Goal: Transaction & Acquisition: Purchase product/service

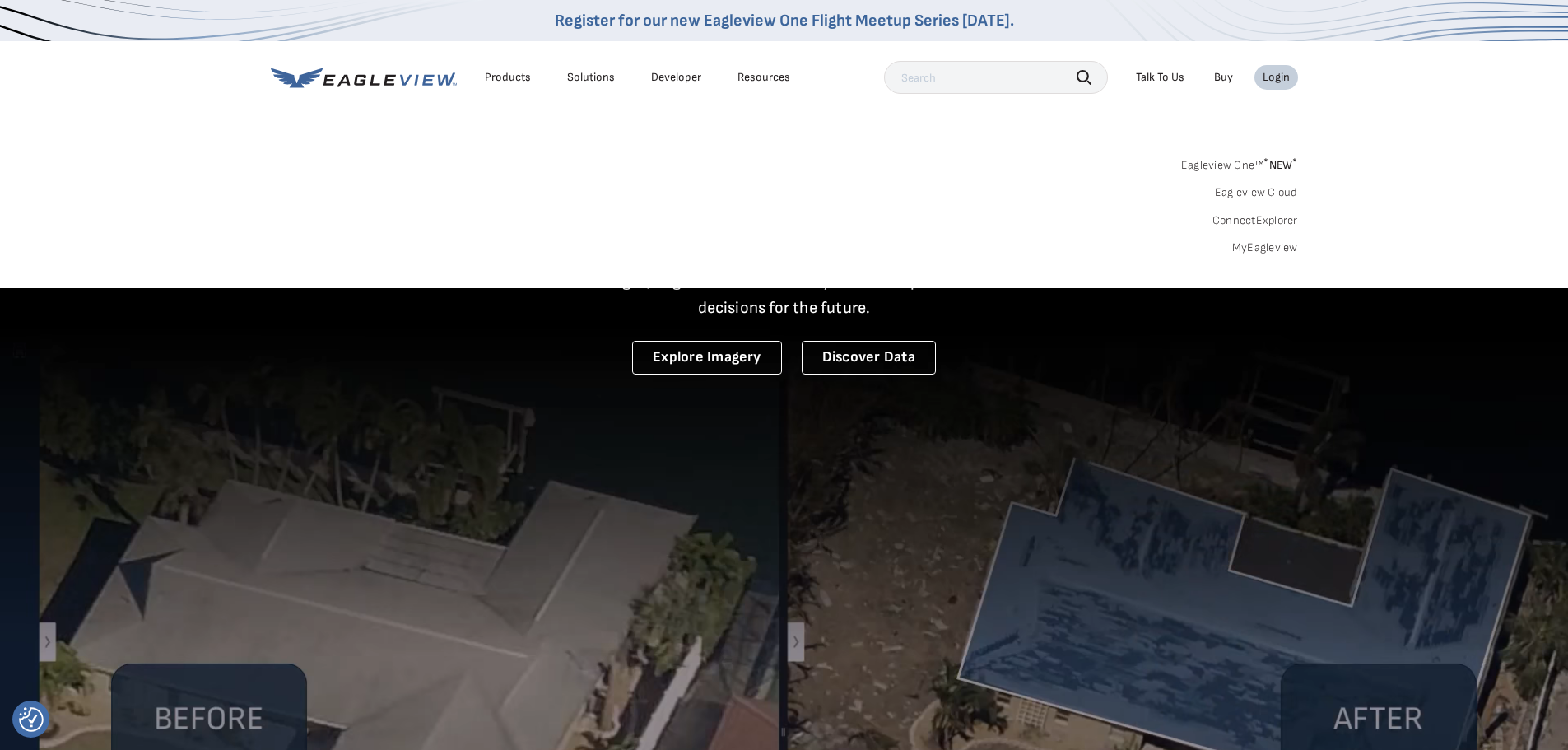
click at [1271, 246] on link "MyEagleview" at bounding box center [1265, 248] width 66 height 15
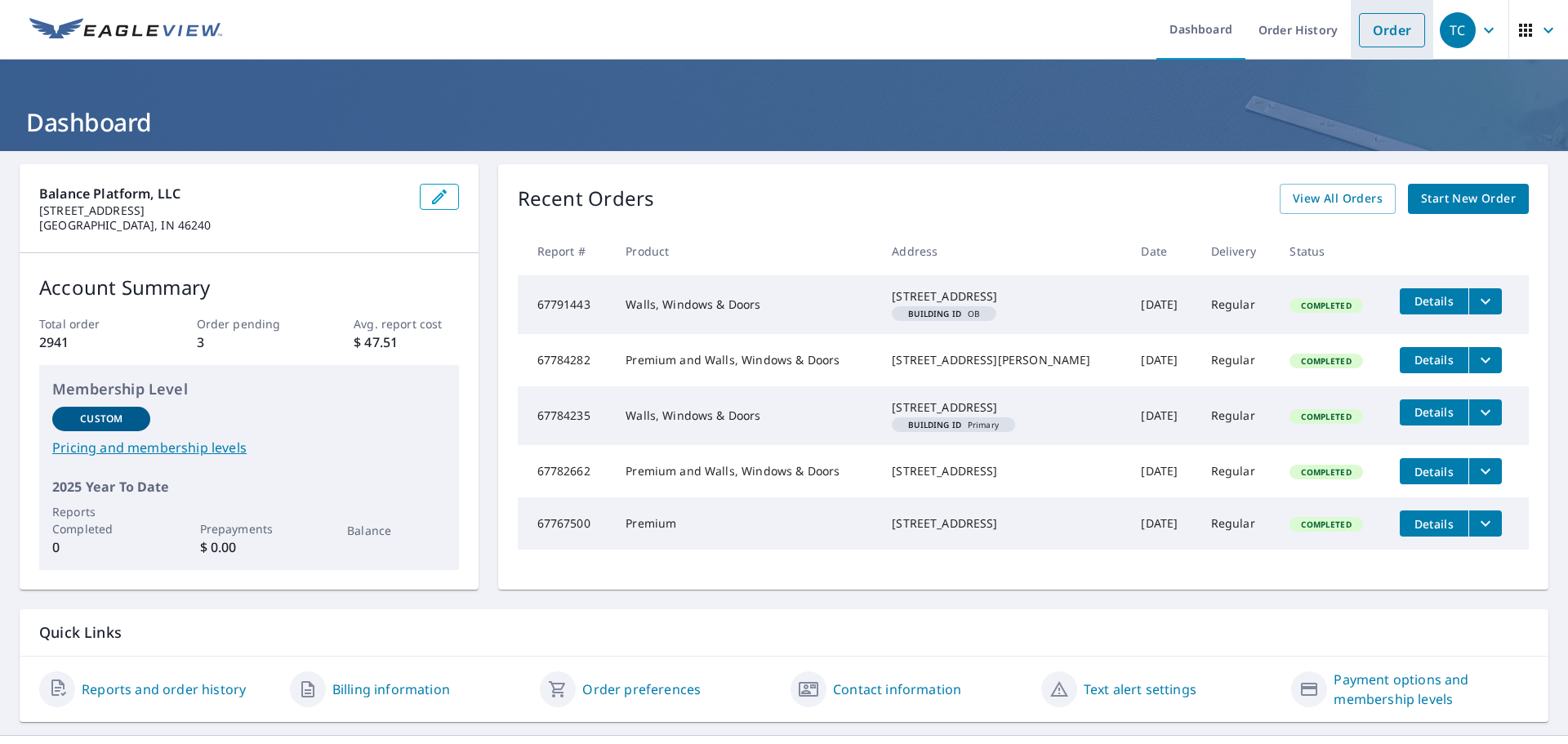
click at [1360, 21] on link "Order" at bounding box center [1392, 30] width 67 height 34
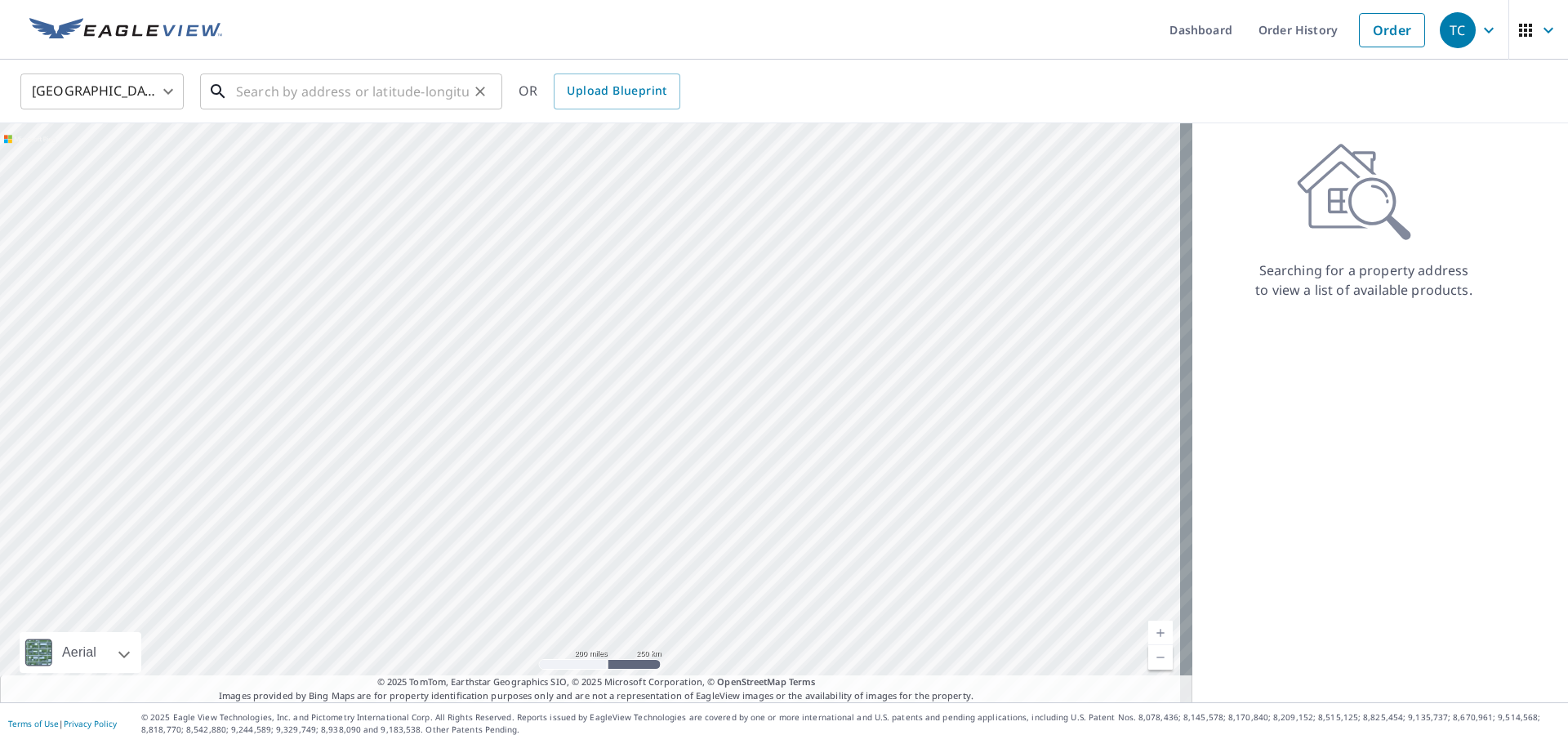
click at [335, 84] on input "text" at bounding box center [353, 91] width 233 height 46
paste input "2770 MILLER RD"
click at [375, 90] on input "2770 MILLER RD" at bounding box center [353, 91] width 233 height 46
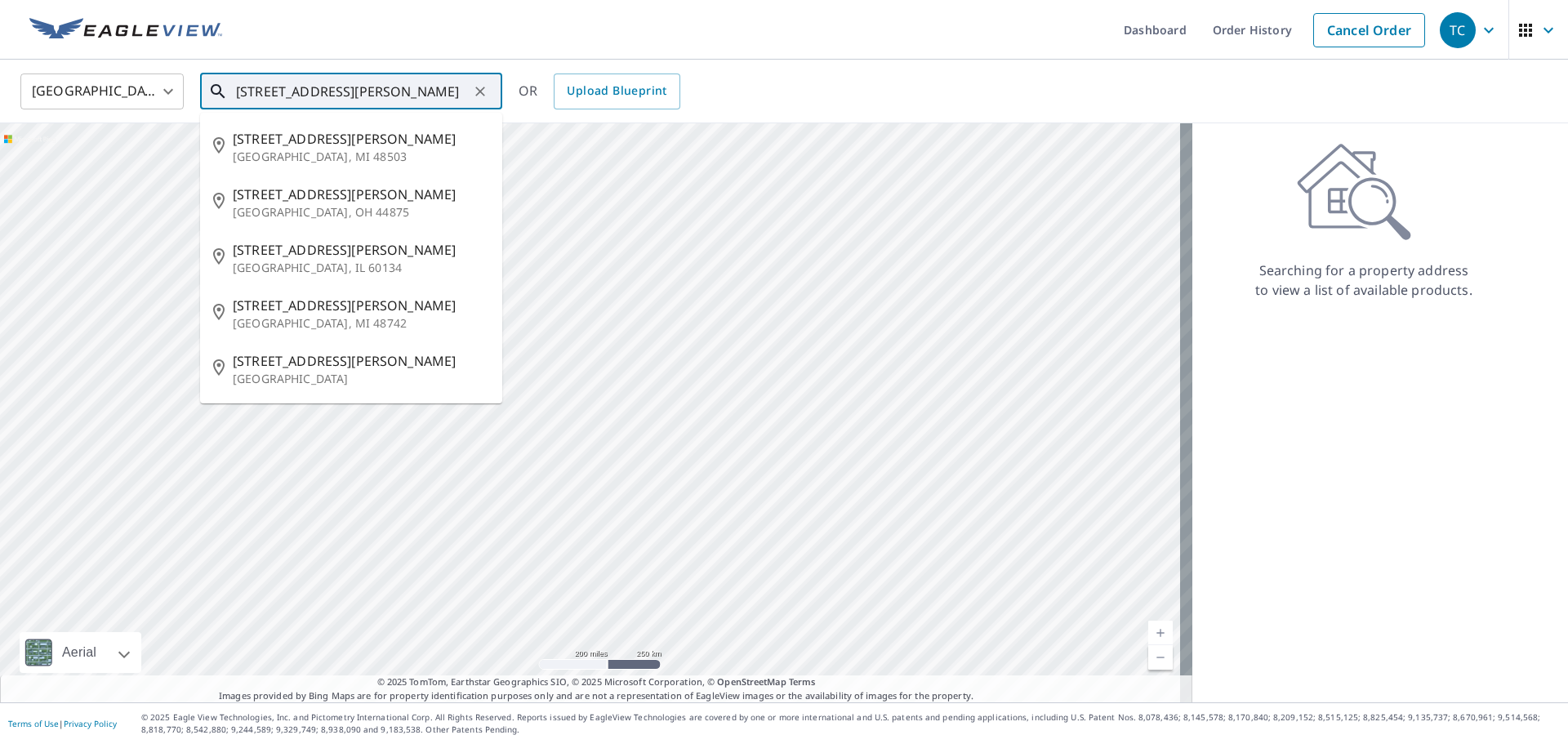
paste input "GENEVA"
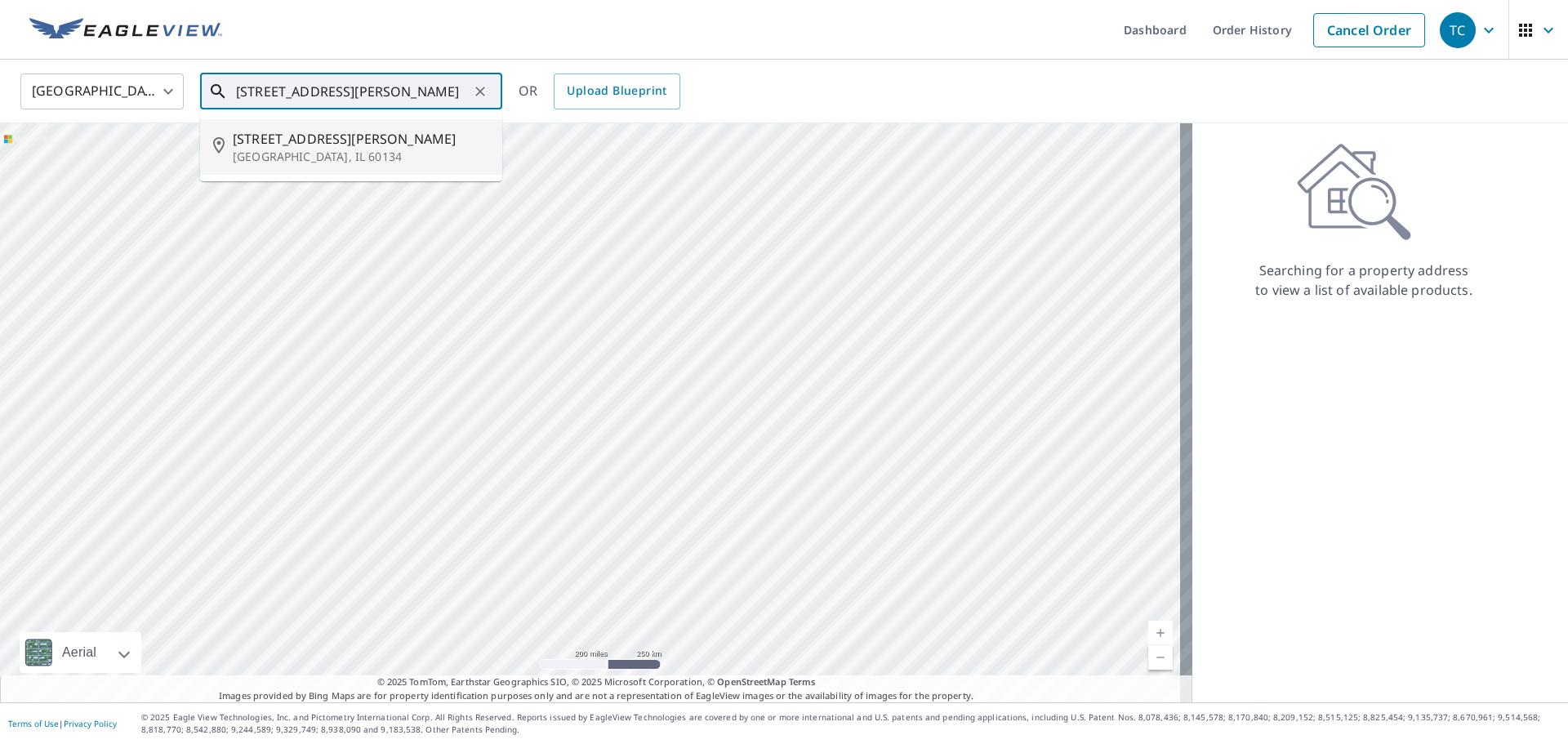
click at [363, 143] on span "2770 Miller Rd" at bounding box center [361, 139] width 256 height 20
type input "2770 Miller Rd Geneva, IL 60134"
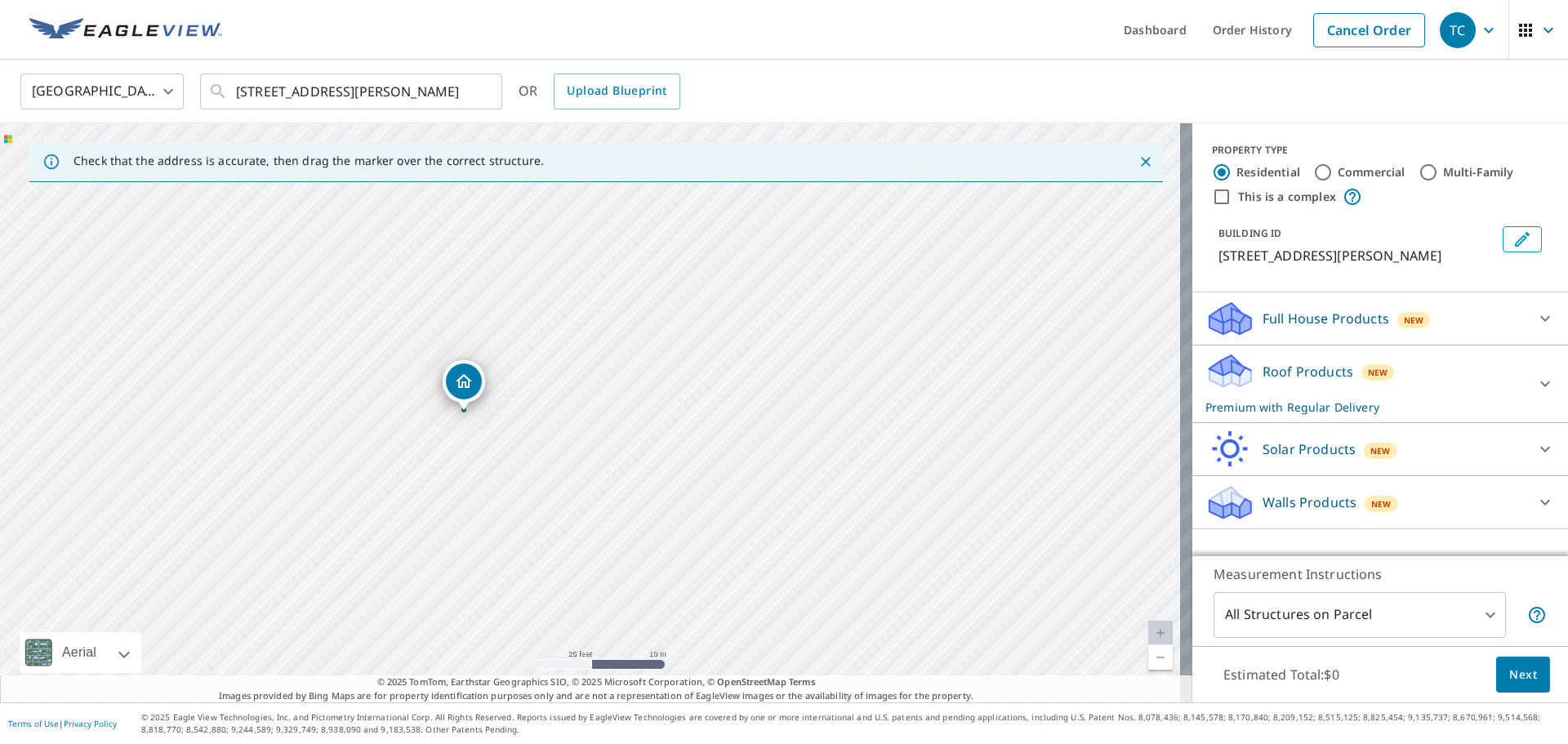
drag, startPoint x: 578, startPoint y: 345, endPoint x: 518, endPoint y: 412, distance: 89.9
click at [518, 412] on div "2770 Miller Rd Geneva, IL 60134" at bounding box center [596, 412] width 1192 height 579
drag, startPoint x: 494, startPoint y: 449, endPoint x: 540, endPoint y: 436, distance: 47.8
click at [540, 436] on div "2770 Miller Rd Geneva, IL 60134" at bounding box center [596, 412] width 1192 height 579
click at [1332, 624] on body "TC TC Dashboard Order History Cancel Order TC United States US ​ 2770 Miller Rd…" at bounding box center [784, 372] width 1568 height 744
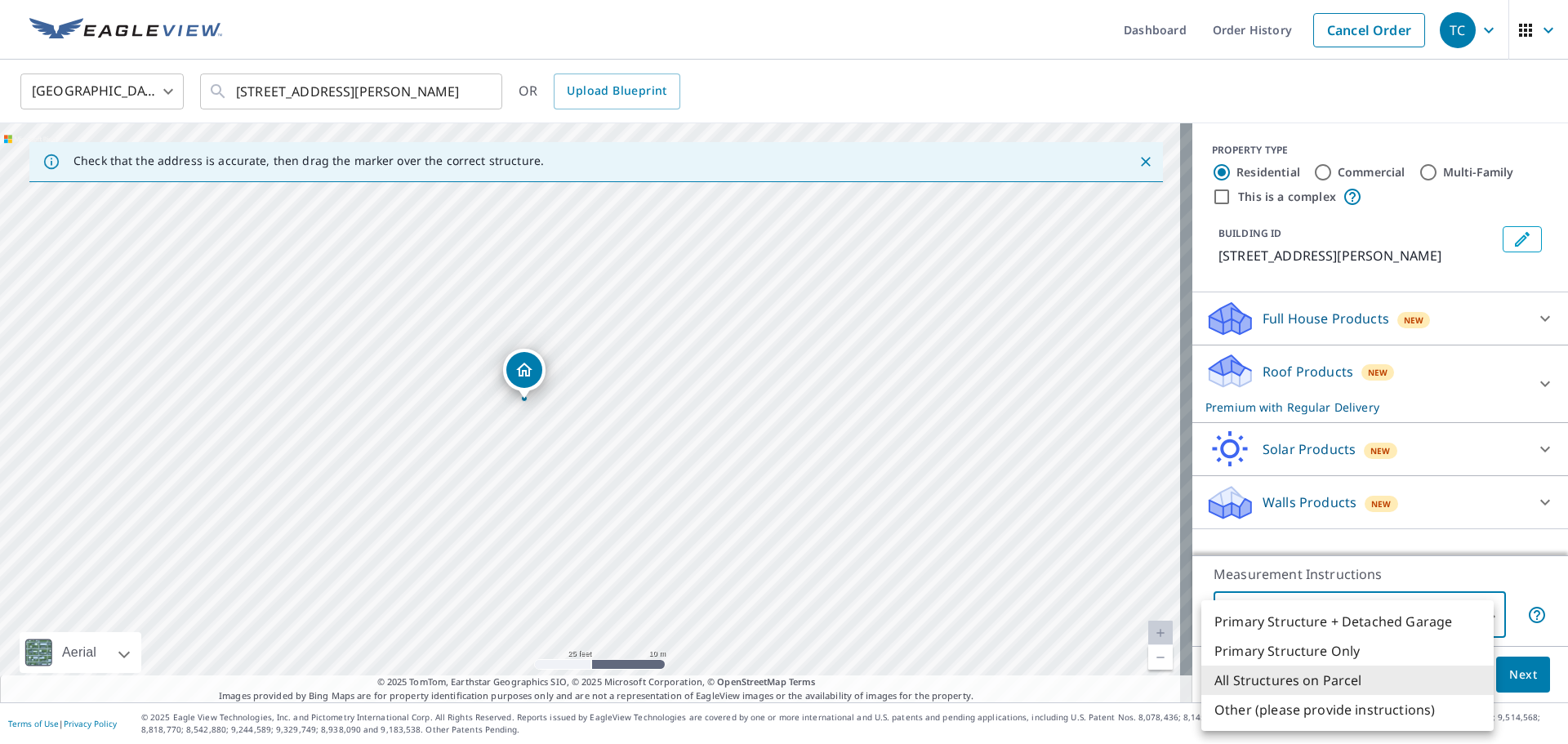
click at [1304, 651] on li "Primary Structure Only" at bounding box center [1348, 650] width 293 height 29
type input "2"
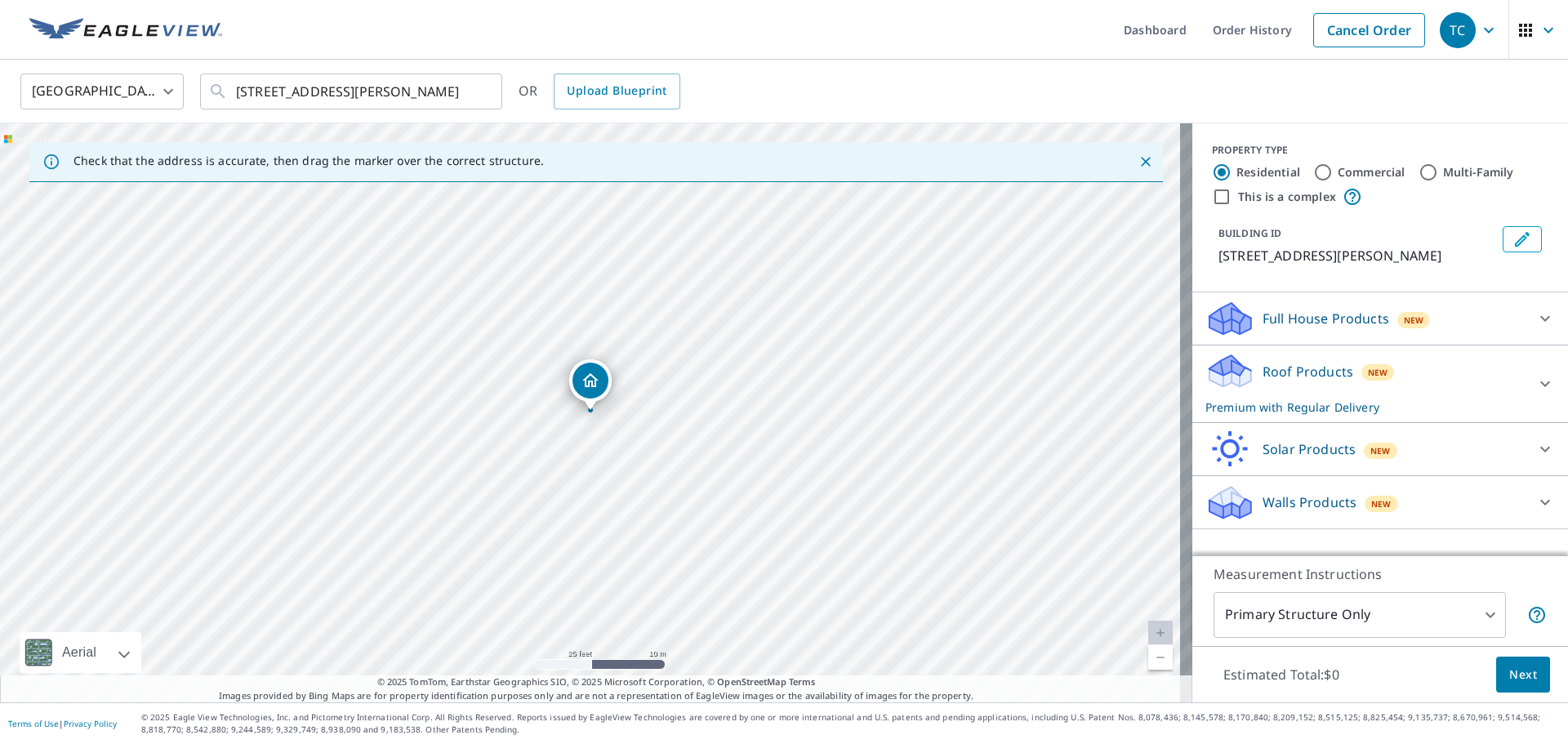
click at [1383, 375] on div "Roof Products New Premium with Regular Delivery" at bounding box center [1365, 383] width 320 height 64
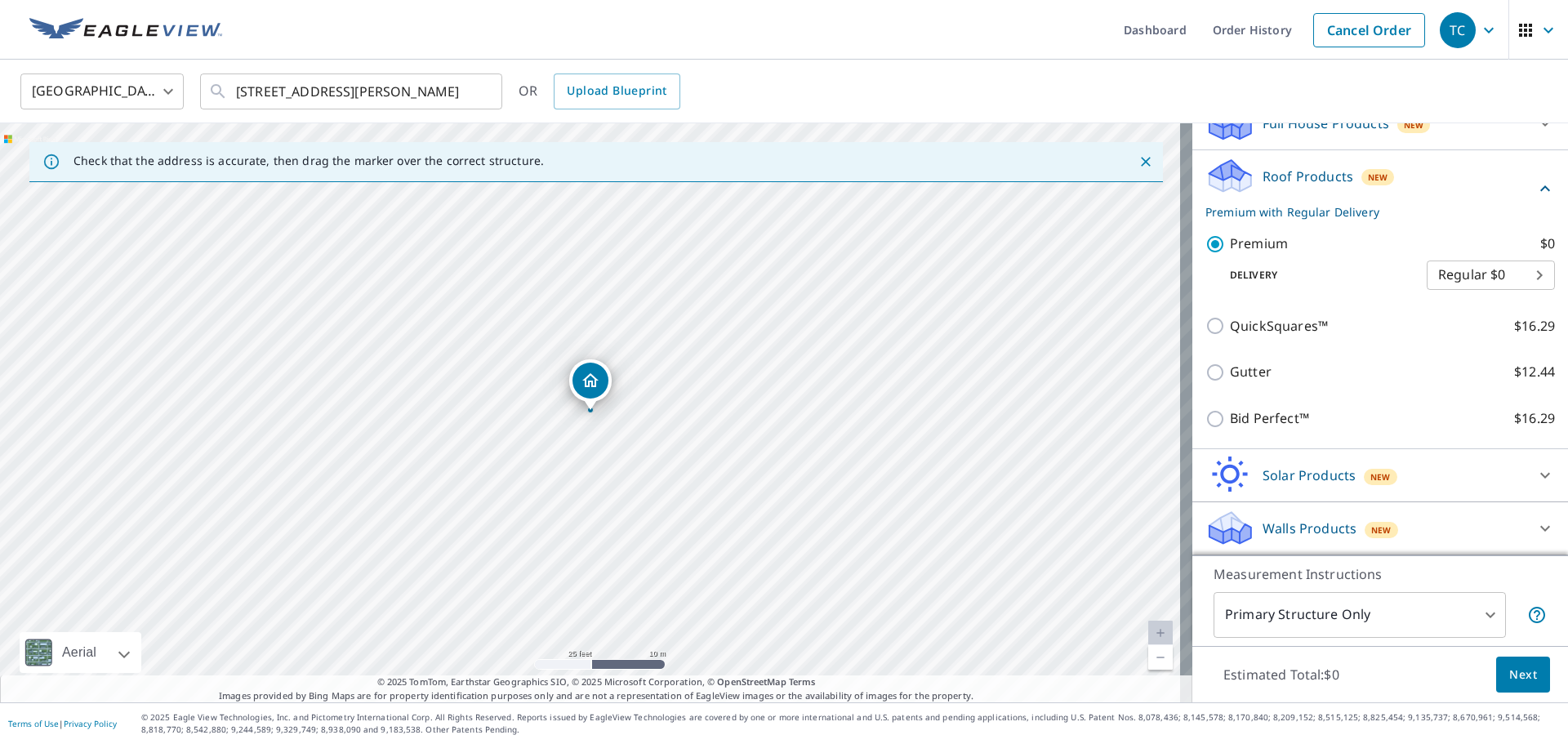
click at [1292, 525] on p "Walls Products" at bounding box center [1309, 529] width 94 height 20
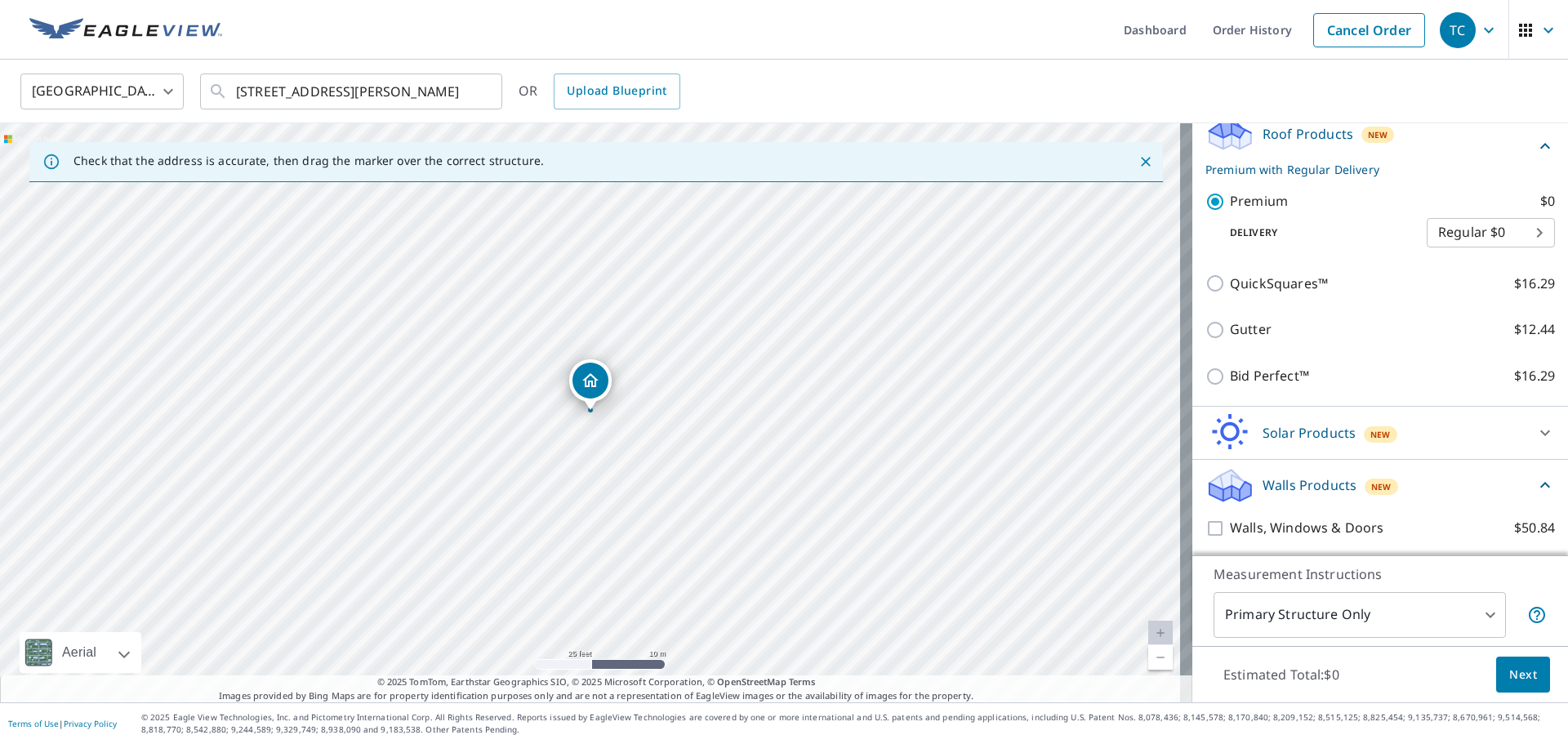
scroll to position [287, 0]
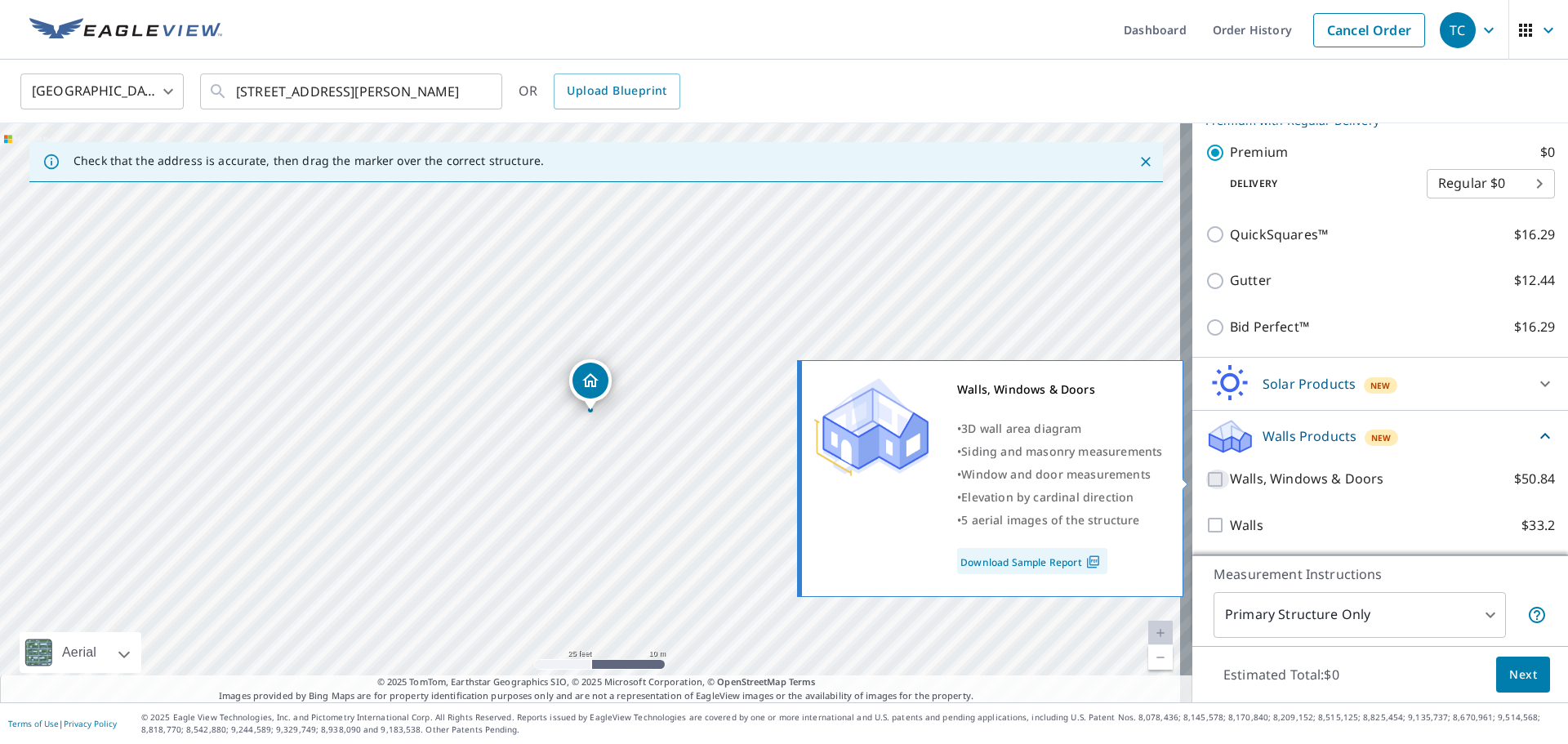
click at [1206, 483] on input "Walls, Windows & Doors $50.84" at bounding box center [1217, 480] width 24 height 20
checkbox input "true"
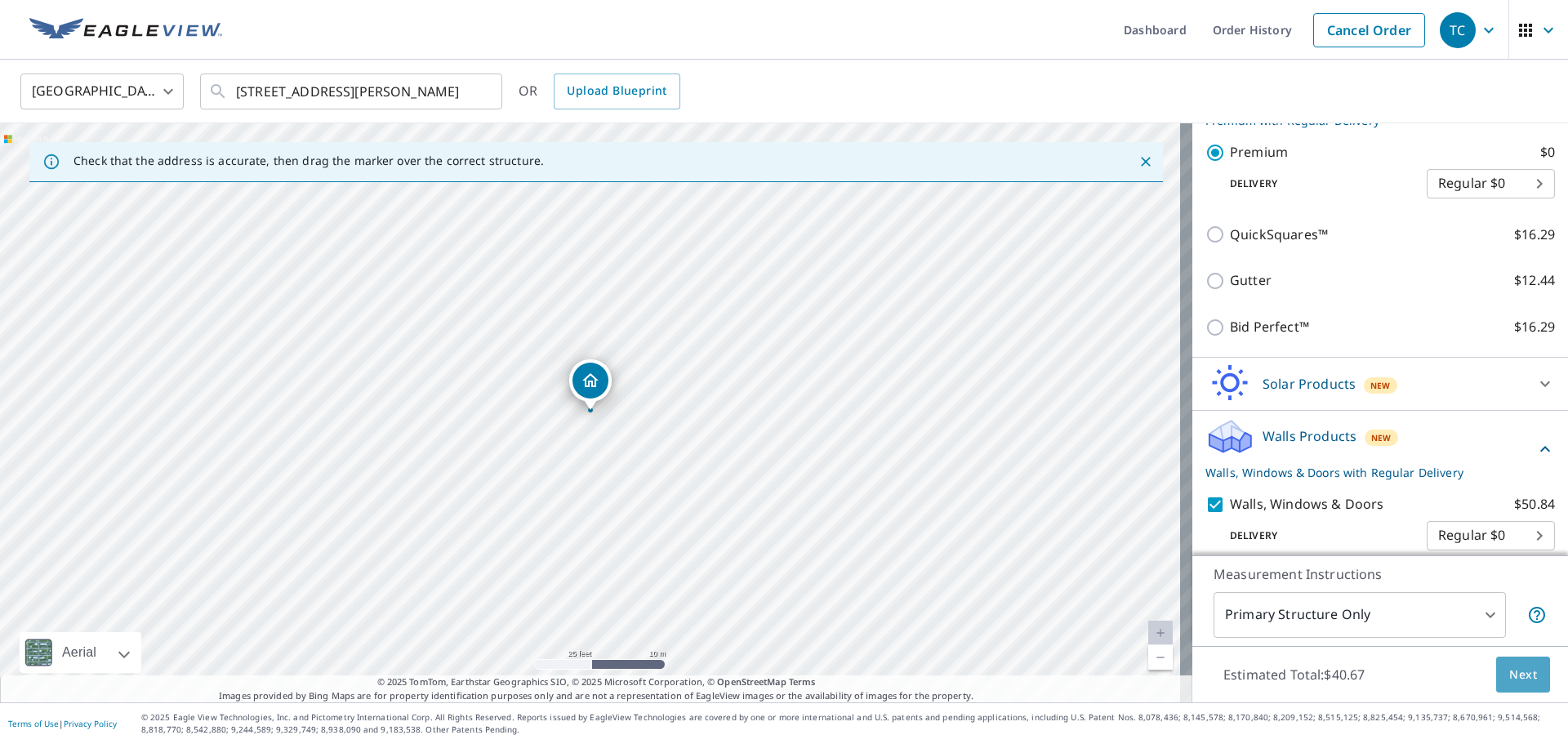
click at [1509, 680] on span "Next" at bounding box center [1522, 675] width 27 height 21
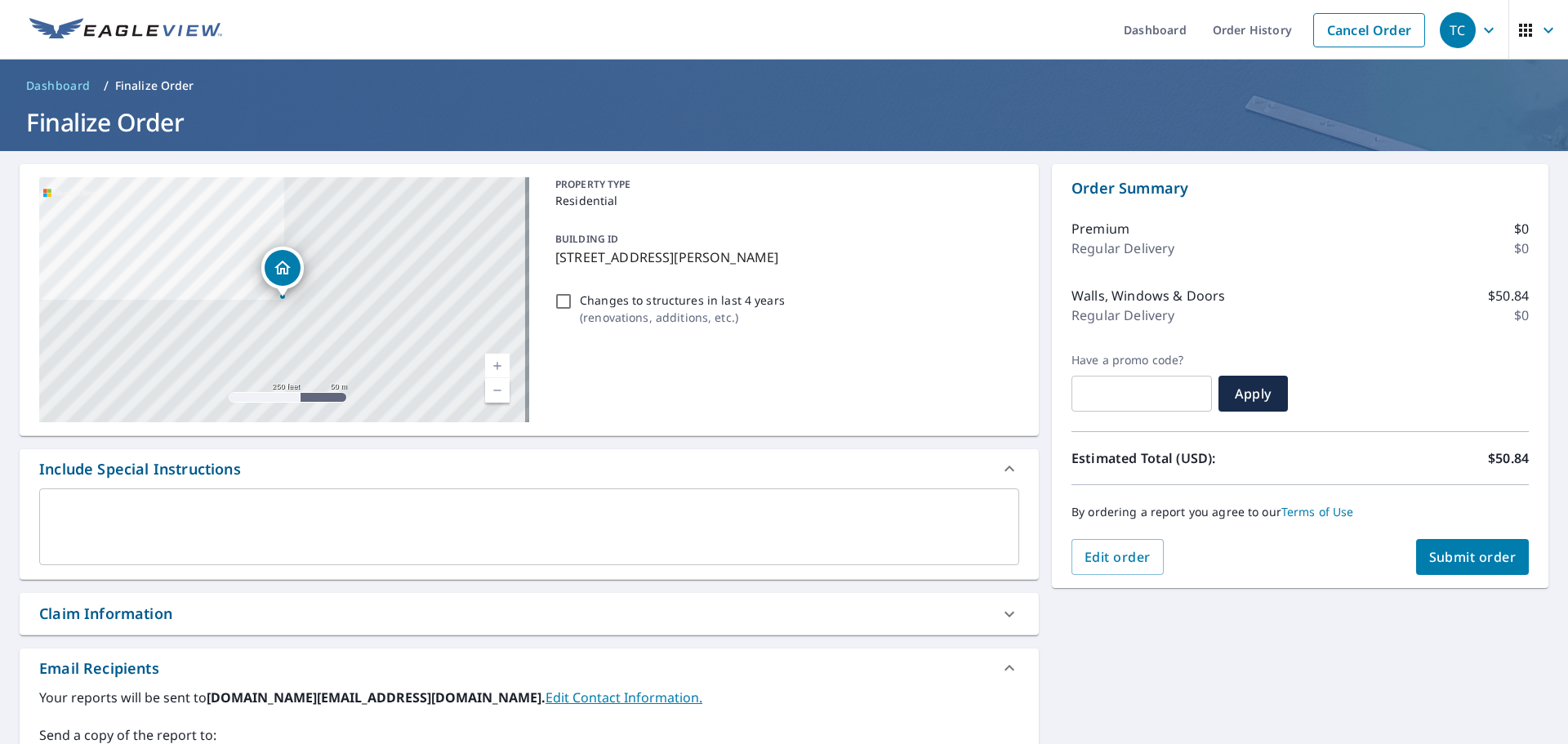
click at [325, 620] on div "Claim Information" at bounding box center [514, 613] width 950 height 22
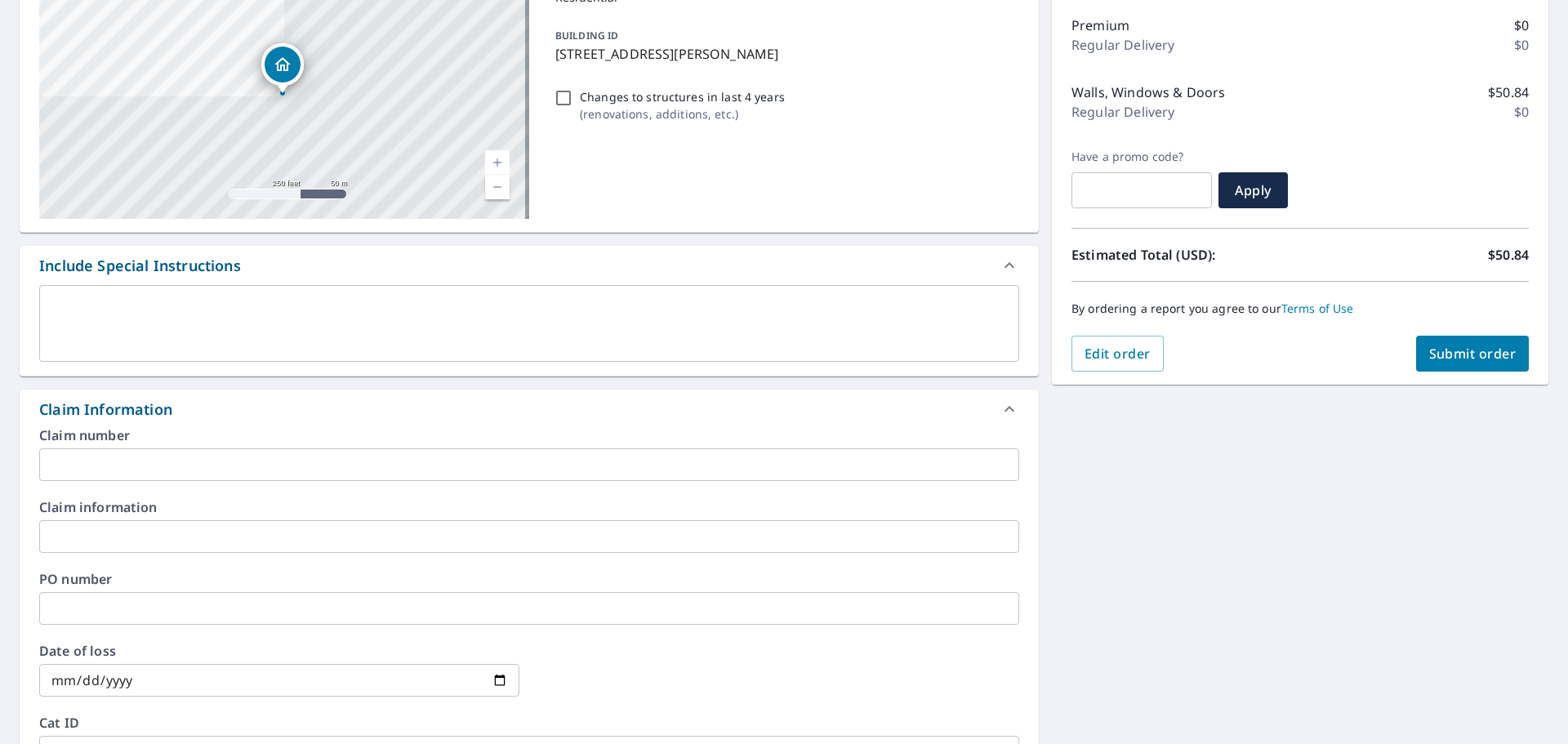
scroll to position [272, 0]
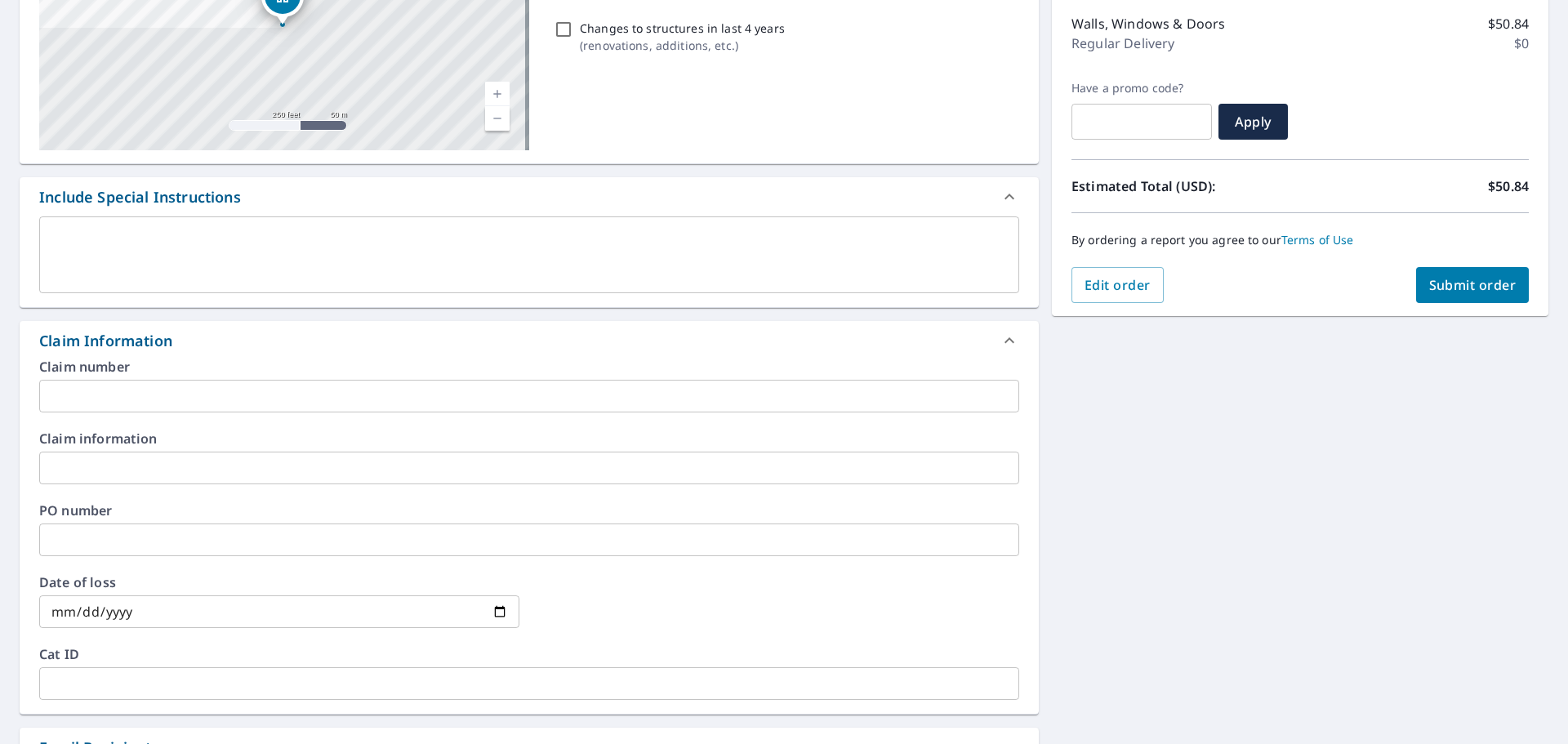
click at [225, 401] on input "text" at bounding box center [529, 396] width 980 height 32
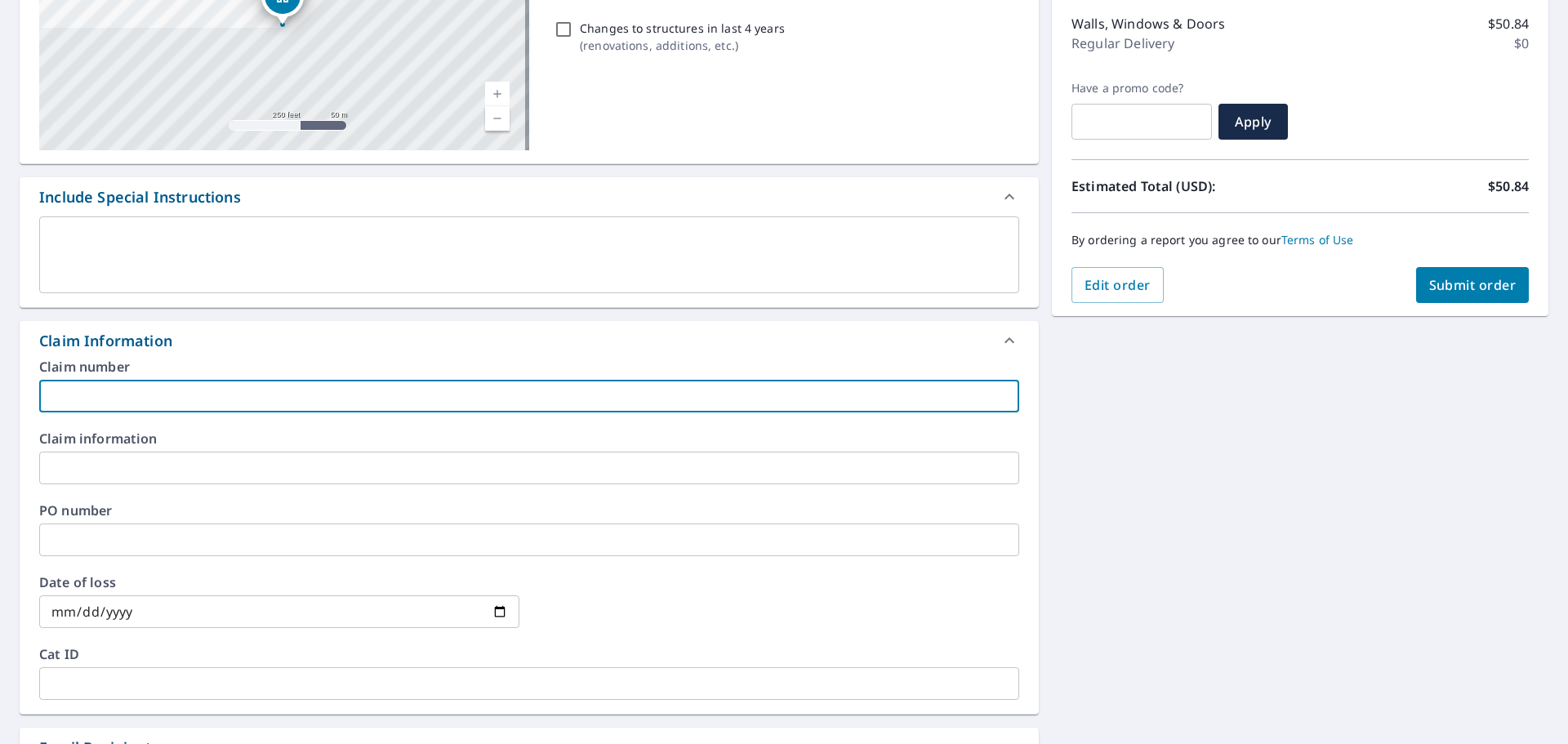
paste input "Royal Reserve Roofing_JanesDaniel(153)_711445-GQ_Nationwide"
type input "Royal Reserve Roofing_JanesDaniel(153)_711445-GQ_Nationwide"
click at [220, 471] on input "text" at bounding box center [529, 467] width 980 height 32
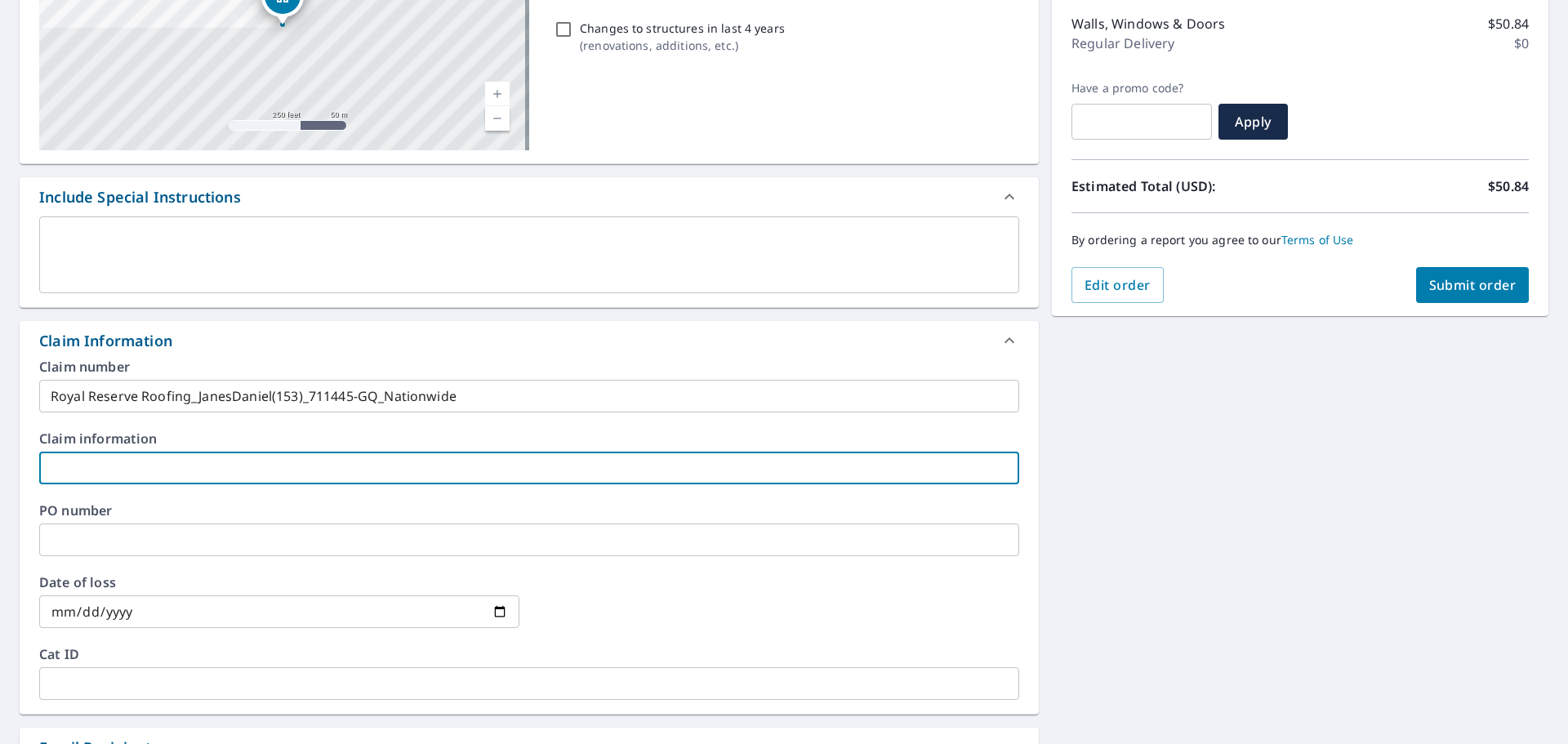
paste input "Royal Reserve Roofing_JanesDaniel(153)_711445-GQ_Nationwide"
type input "Royal Reserve Roofing_JanesDaniel(153)_711445-GQ_Nationwide"
click at [1234, 414] on div "2770 Miller Rd Geneva, IL 60134 Aerial Road A standard road map Aerial A detail…" at bounding box center [784, 488] width 1568 height 1218
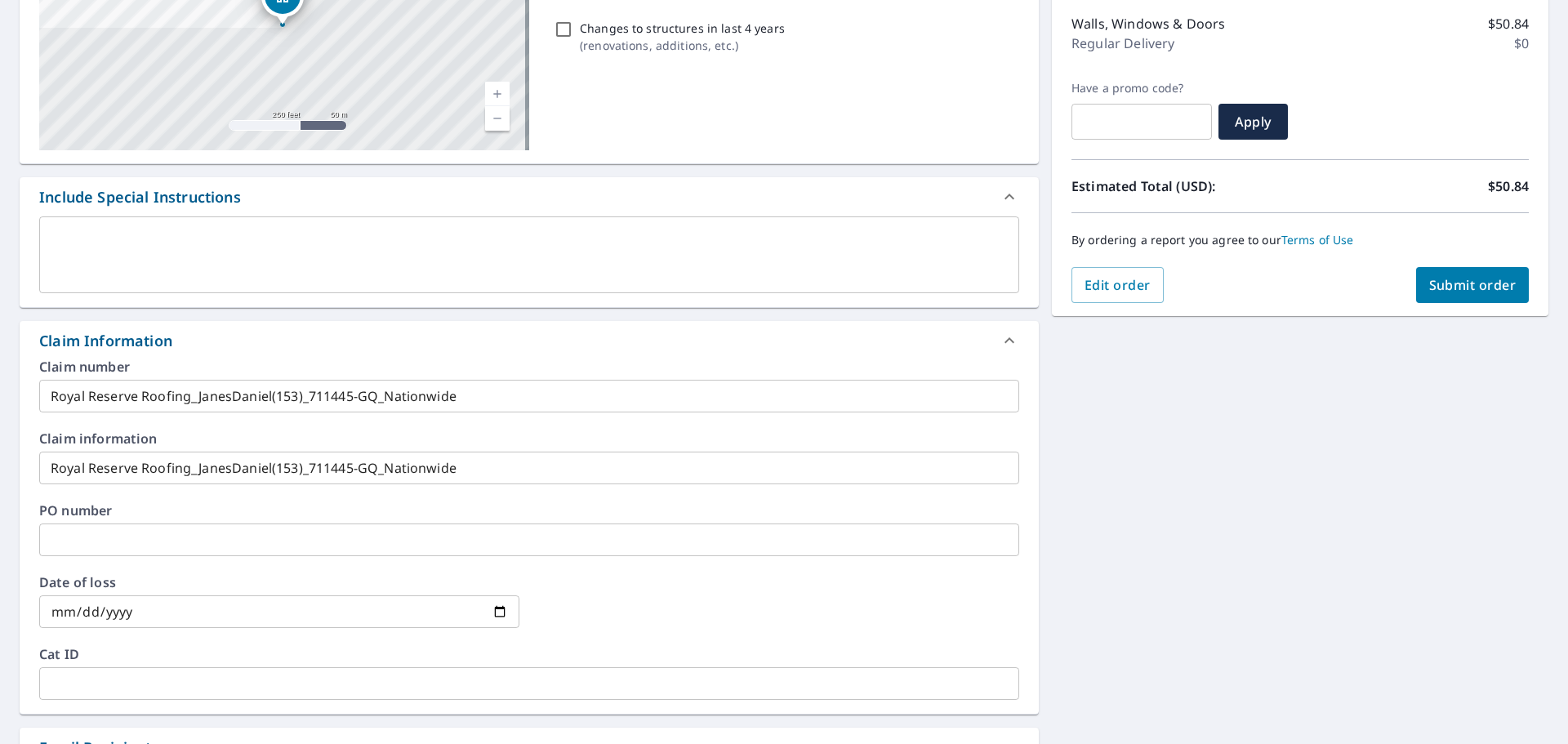
click at [1256, 490] on div "2770 Miller Rd Geneva, IL 60134 Aerial Road A standard road map Aerial A detail…" at bounding box center [784, 488] width 1568 height 1218
click at [1452, 291] on span "Submit order" at bounding box center [1472, 285] width 87 height 18
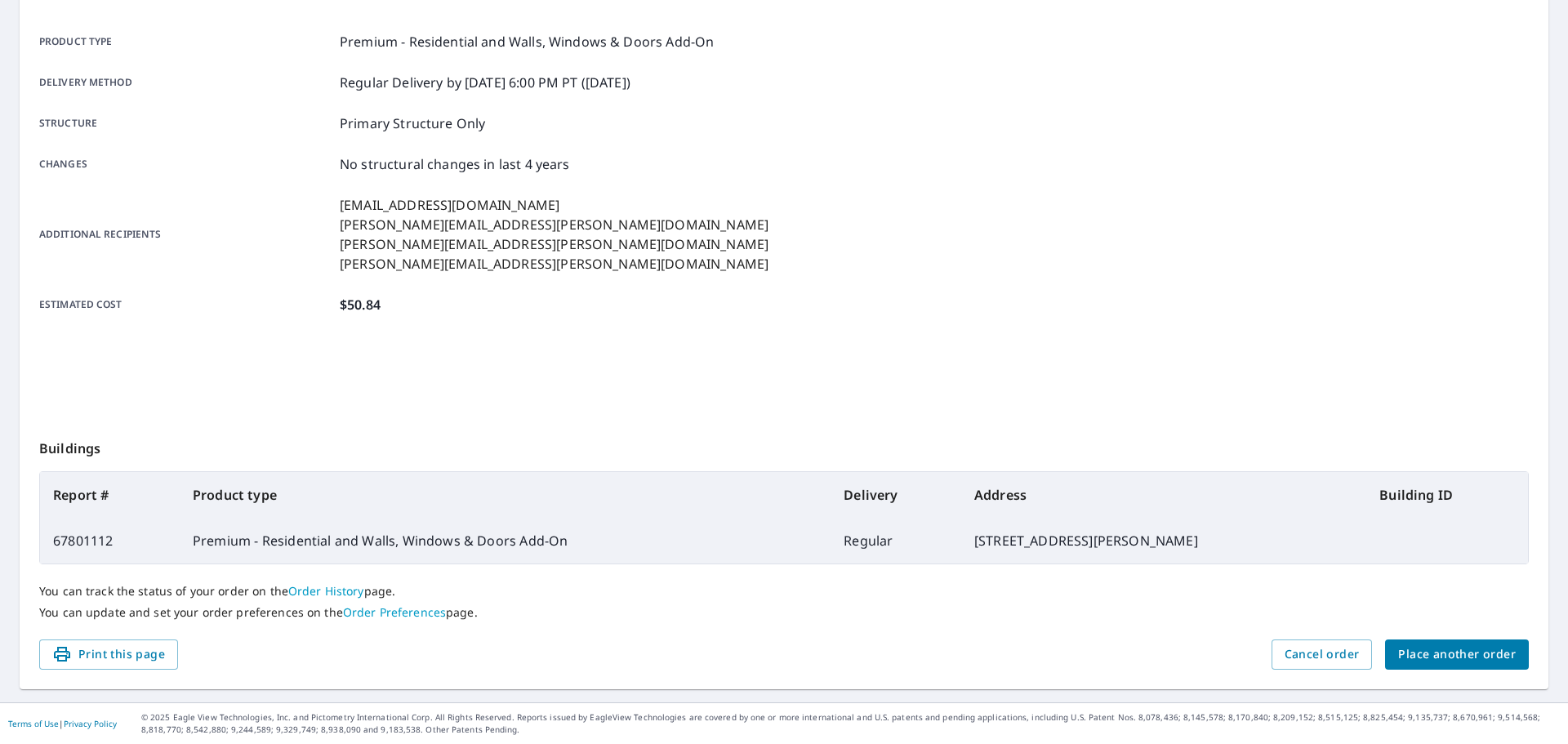
scroll to position [217, 0]
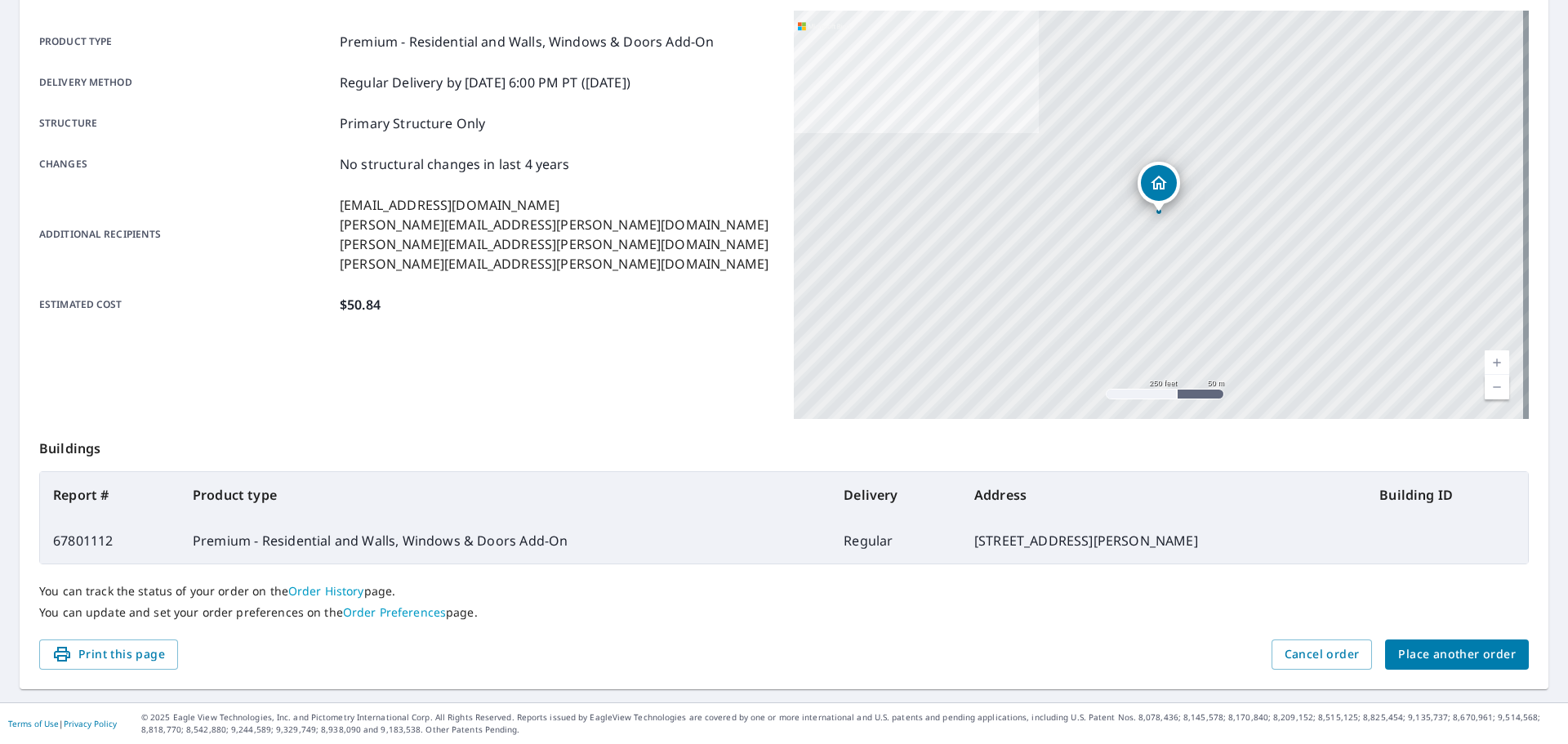
drag, startPoint x: 1200, startPoint y: 535, endPoint x: 49, endPoint y: 488, distance: 1152.0
click at [49, 488] on table "Report # Product type Delivery Address Building ID 67801112 Premium - Residenti…" at bounding box center [784, 518] width 1490 height 93
copy table "Report # Product type Delivery Address Building ID 67801112 Premium - Residenti…"
click at [1444, 640] on button "Place another order" at bounding box center [1457, 654] width 144 height 30
